Goal: Book appointment/travel/reservation

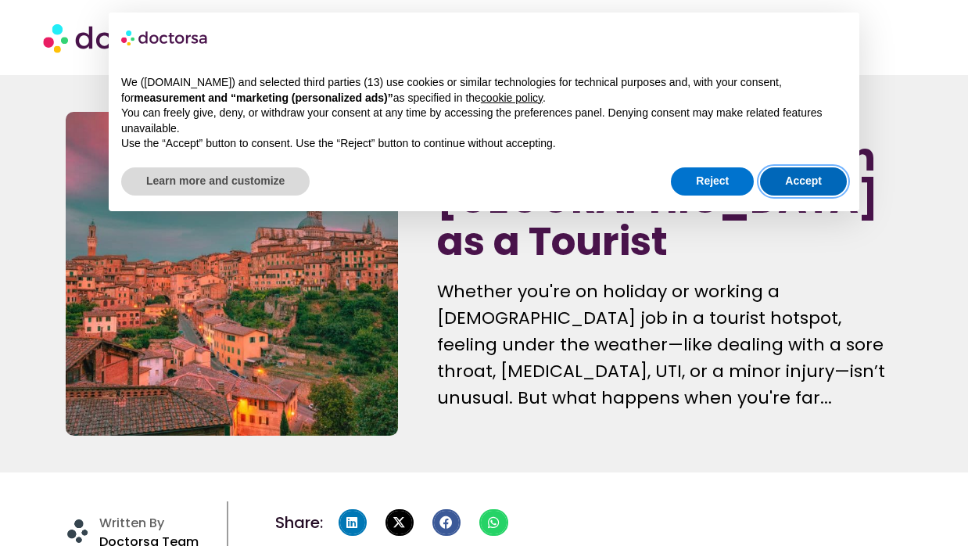
click at [808, 176] on button "Accept" at bounding box center [803, 181] width 87 height 28
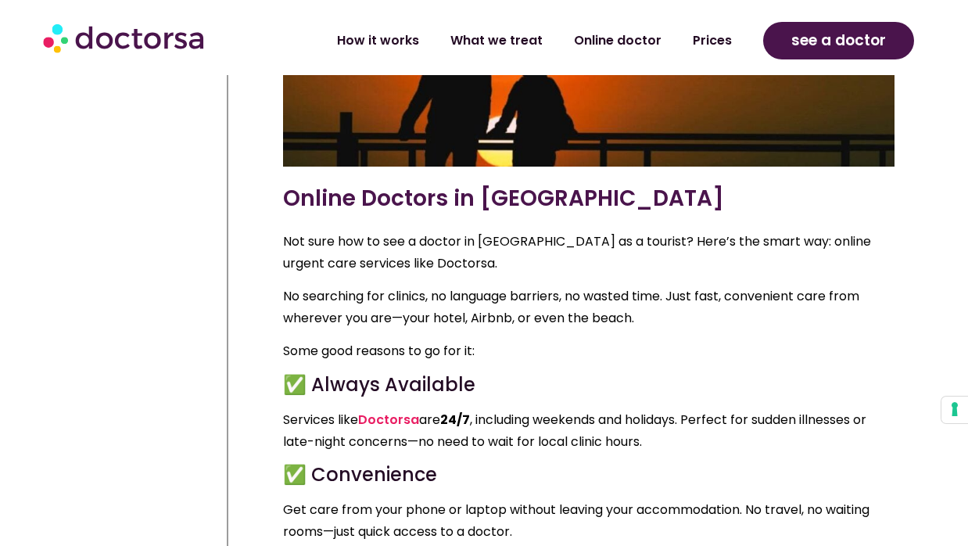
scroll to position [2037, 0]
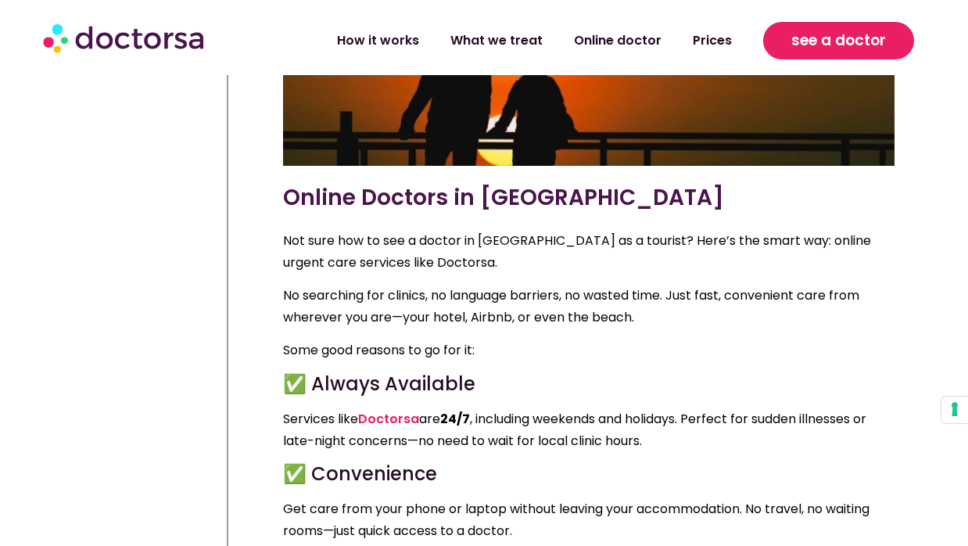
click at [842, 33] on span "see a doctor" at bounding box center [838, 40] width 95 height 25
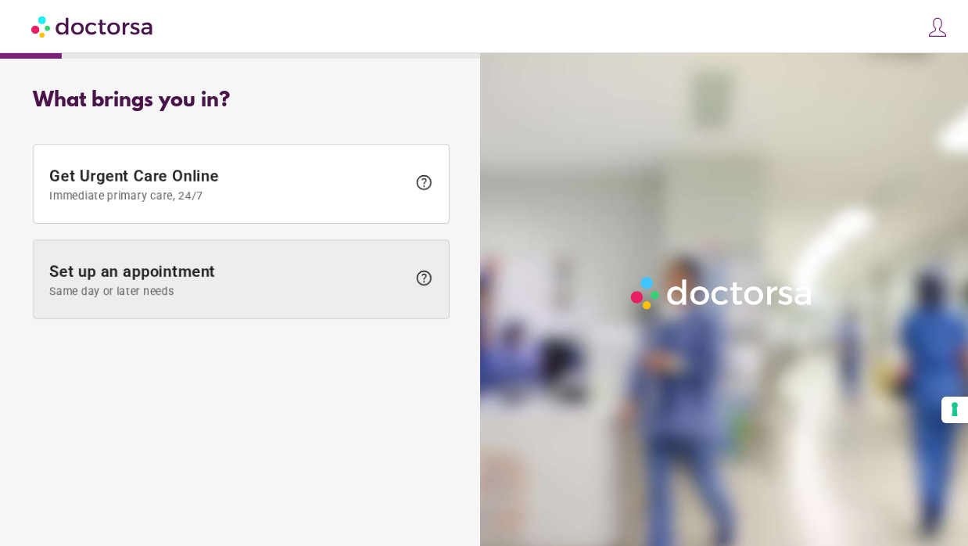
click at [181, 263] on span "Set up an appointment Same day or later needs" at bounding box center [227, 279] width 357 height 35
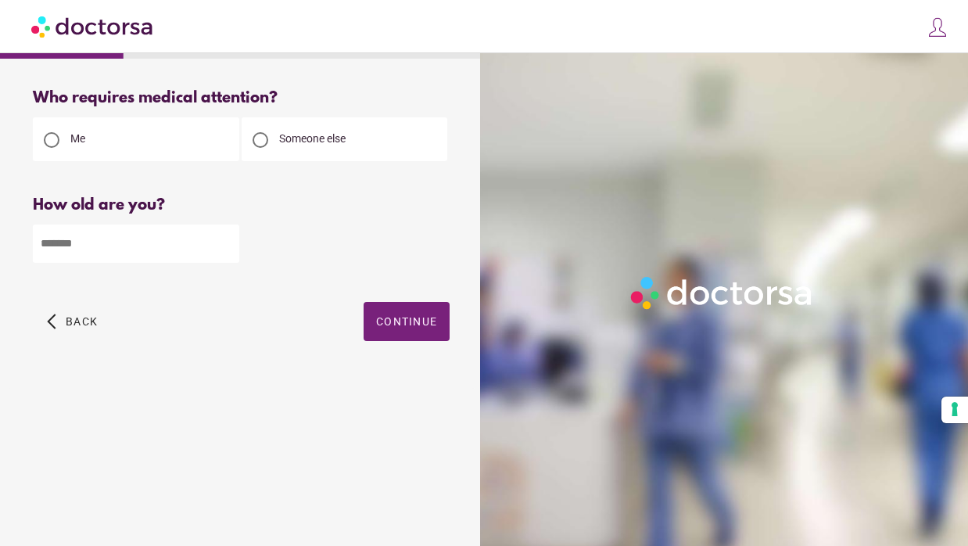
click at [274, 142] on div at bounding box center [260, 139] width 31 height 31
click at [91, 256] on input "number" at bounding box center [136, 243] width 206 height 38
type input "**"
click at [375, 317] on span "button" at bounding box center [407, 321] width 86 height 39
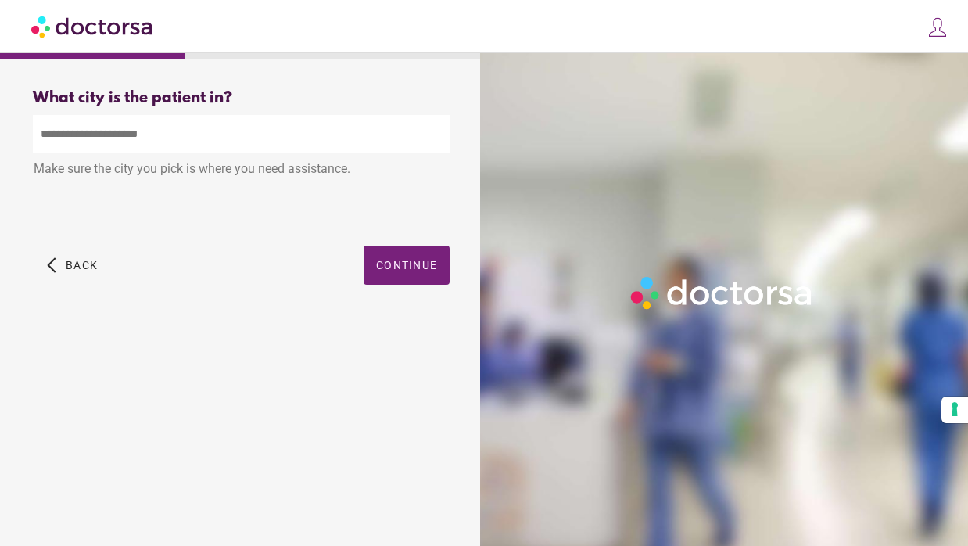
click at [228, 139] on input "text" at bounding box center [241, 134] width 417 height 38
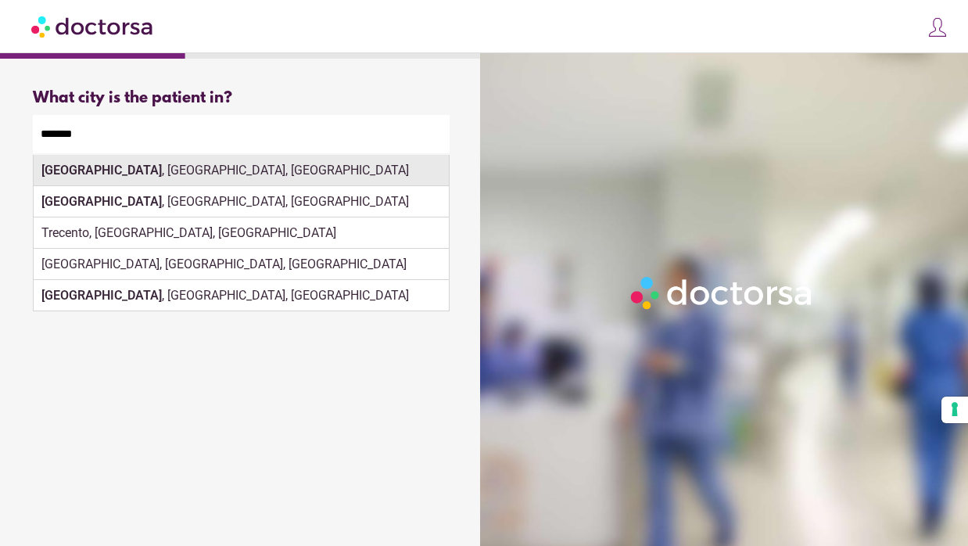
click at [238, 182] on div "Firenze , Florence, Italy" at bounding box center [241, 170] width 415 height 31
type input "**********"
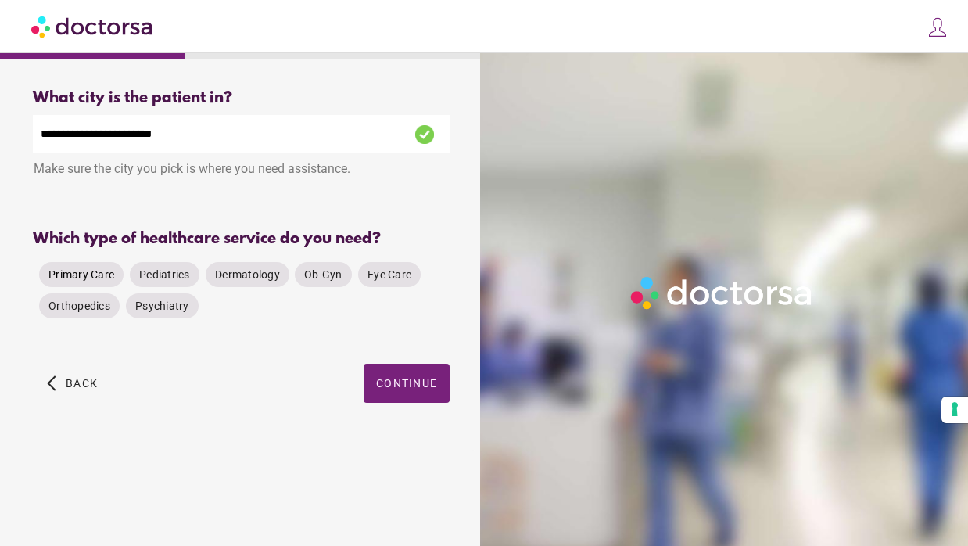
click at [72, 280] on span "Primary Care" at bounding box center [81, 274] width 66 height 13
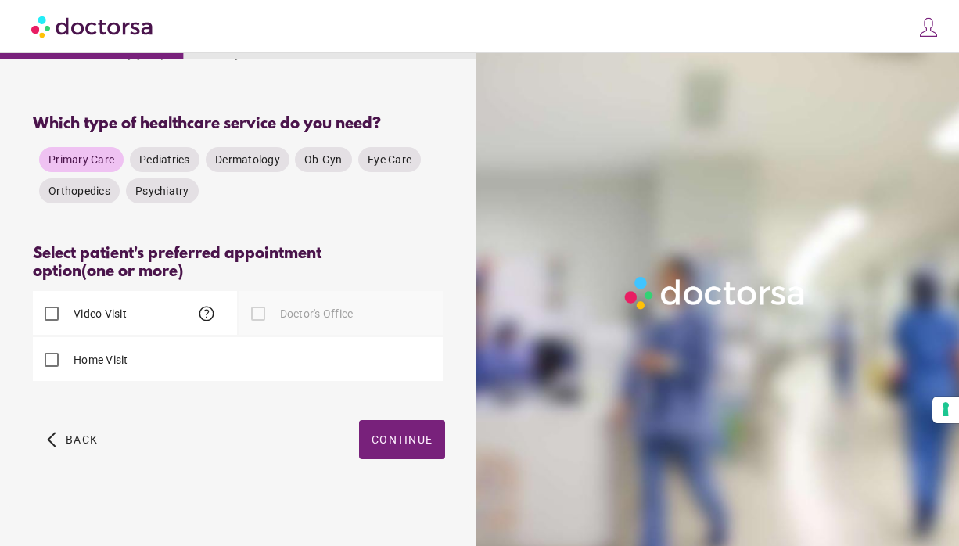
scroll to position [116, 0]
click at [293, 319] on label "Doctor's Office" at bounding box center [315, 314] width 77 height 16
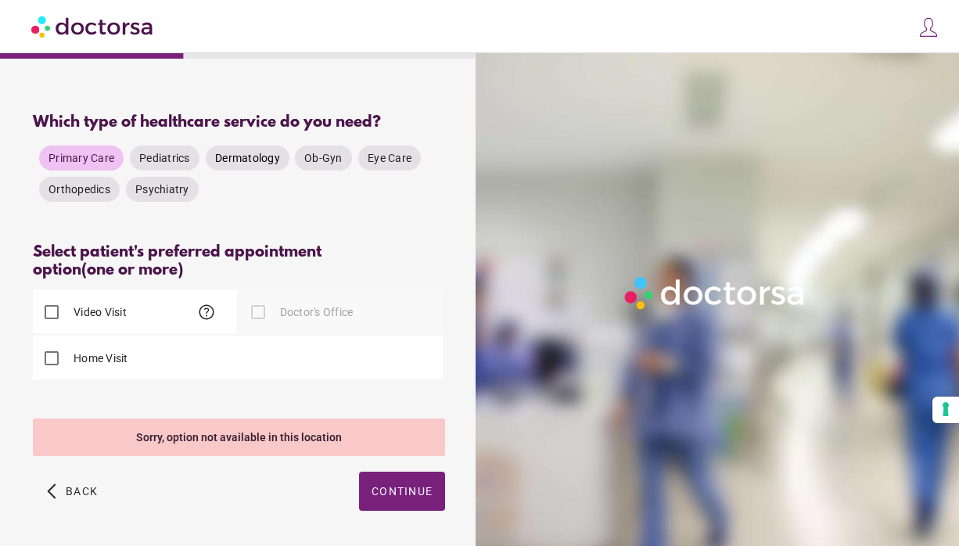
click at [256, 160] on span "Dermatology" at bounding box center [247, 158] width 65 height 13
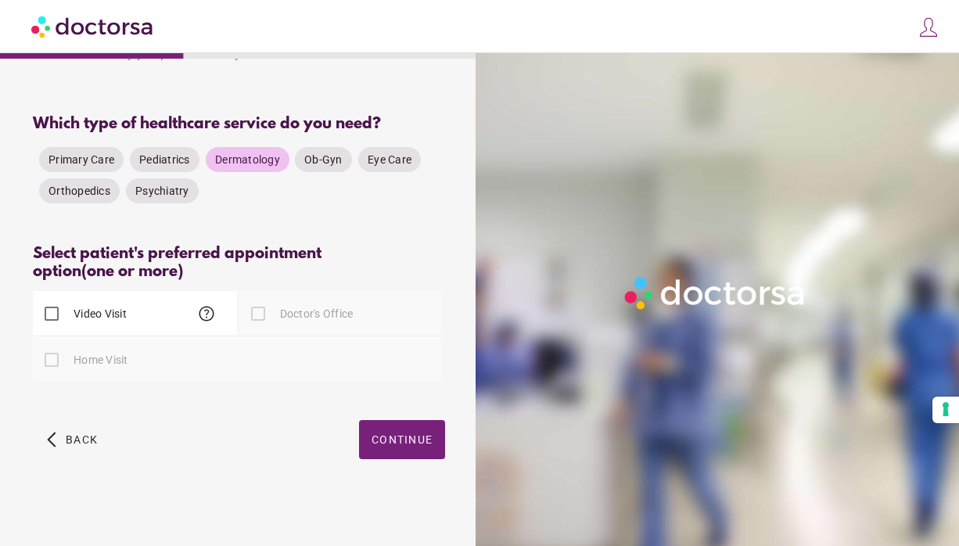
click at [278, 311] on label "Doctor's Office" at bounding box center [315, 314] width 77 height 16
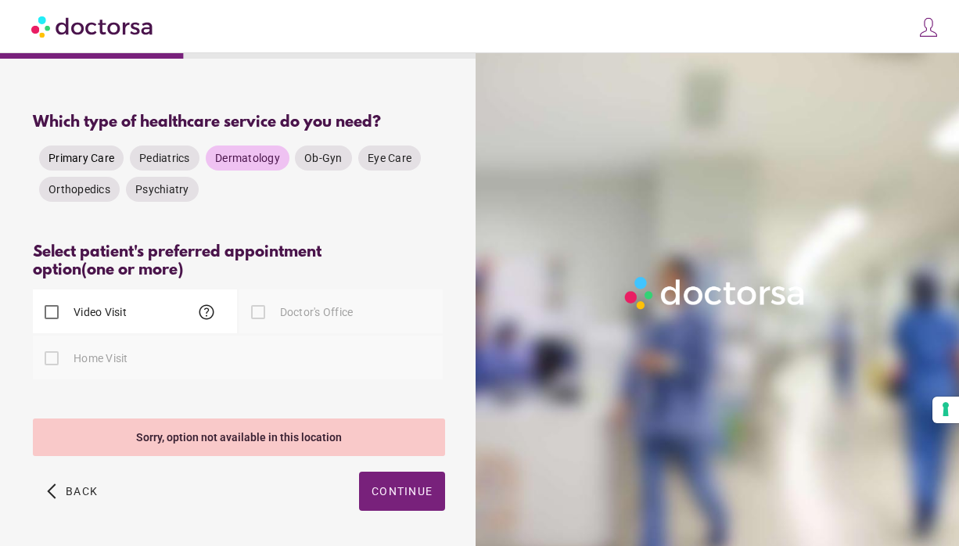
click at [96, 161] on span "Primary Care" at bounding box center [81, 158] width 66 height 13
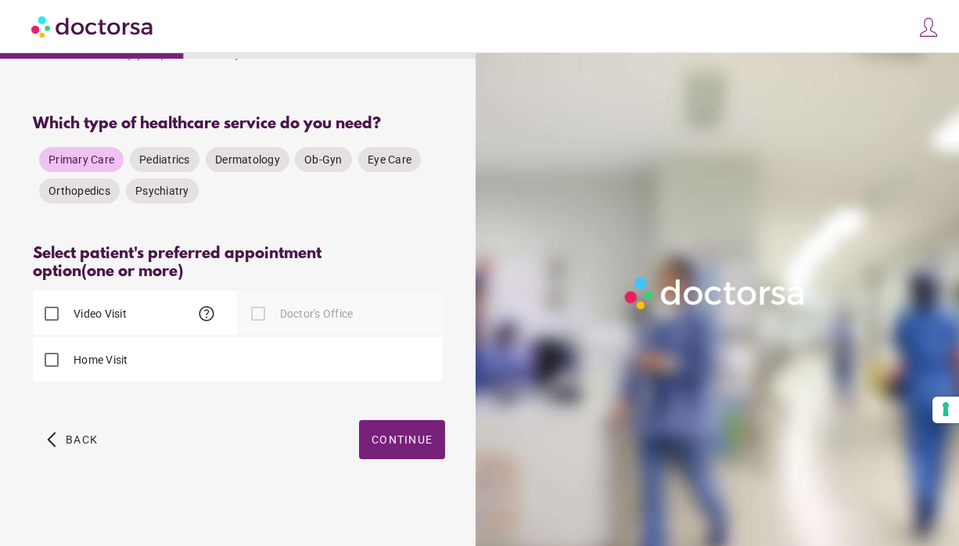
click at [88, 364] on label "Home Visit" at bounding box center [99, 360] width 58 height 16
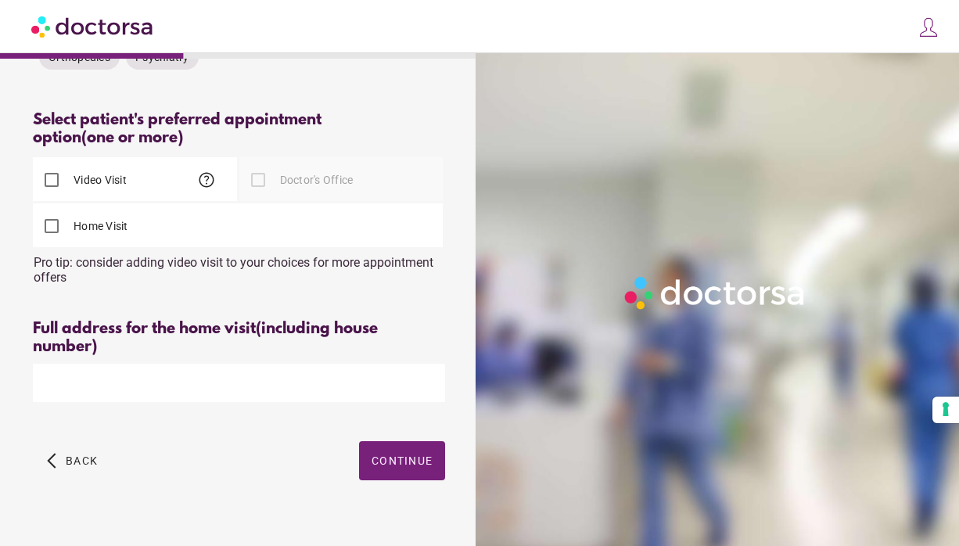
scroll to position [259, 0]
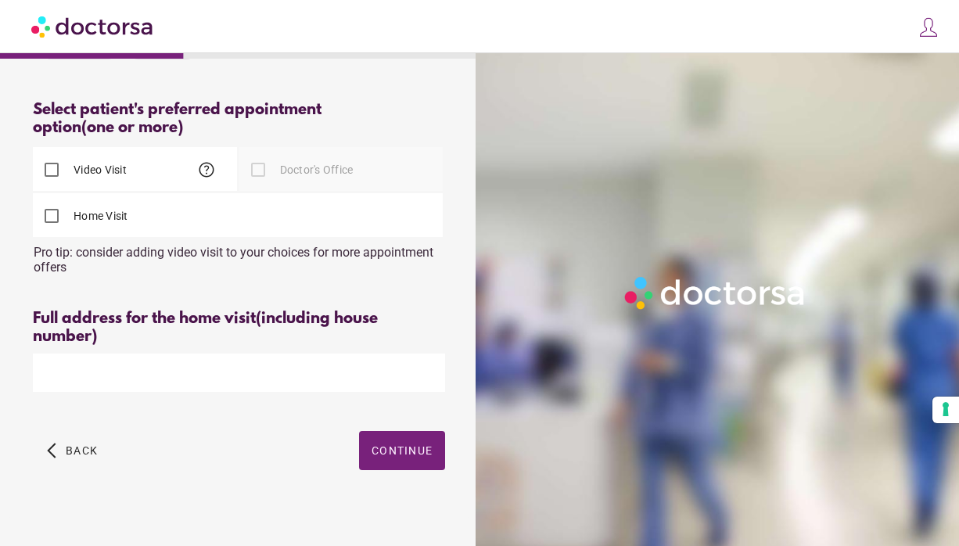
click at [279, 170] on label "Doctor's Office" at bounding box center [315, 170] width 77 height 16
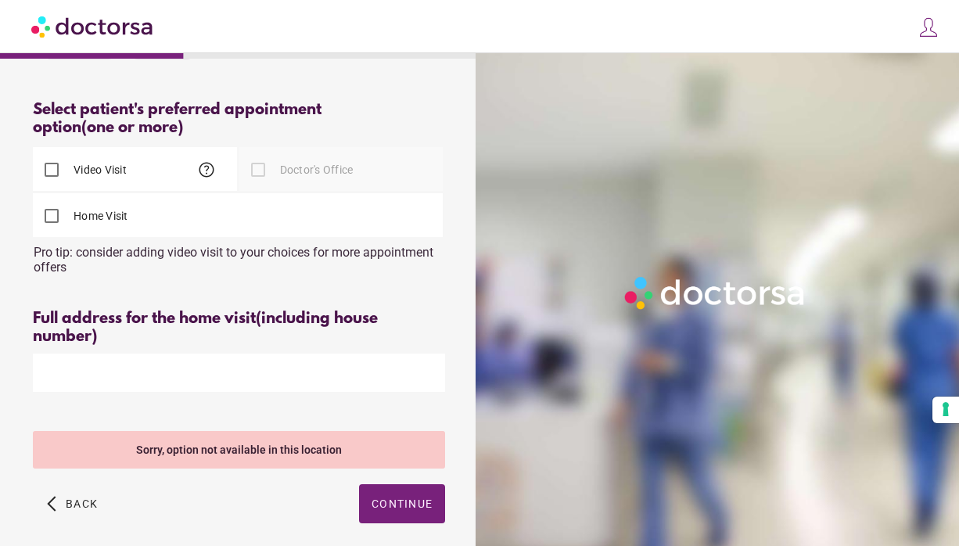
click at [279, 170] on label "Doctor's Office" at bounding box center [315, 170] width 77 height 16
click at [235, 298] on div "Please select at least one type of appointment from the available options" at bounding box center [239, 288] width 412 height 20
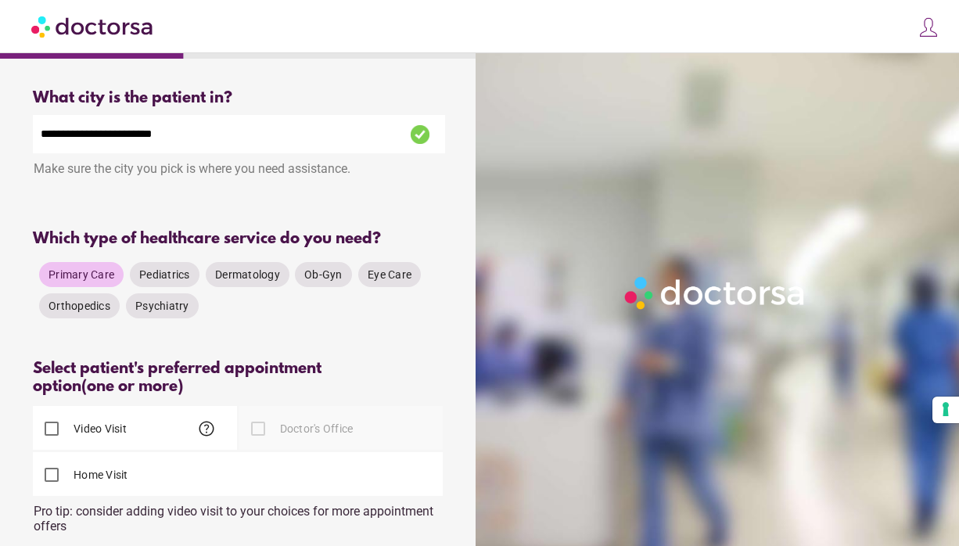
scroll to position [0, 0]
